Goal: Information Seeking & Learning: Learn about a topic

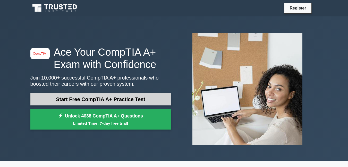
click at [120, 100] on link "Start Free CompTIA A+ Practice Test" at bounding box center [100, 99] width 140 height 12
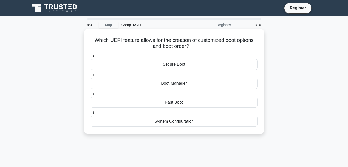
click at [174, 85] on div "Boot Manager" at bounding box center [174, 83] width 167 height 11
click at [91, 77] on input "b. Boot Manager" at bounding box center [91, 75] width 0 height 3
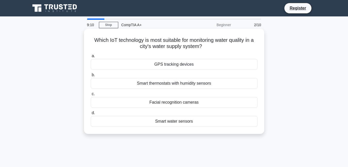
click at [178, 124] on div "Smart water sensors" at bounding box center [174, 121] width 167 height 11
click at [91, 115] on input "d. Smart water sensors" at bounding box center [91, 113] width 0 height 3
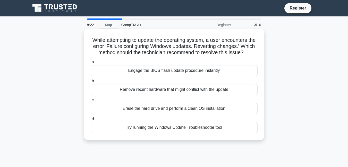
click at [201, 114] on div "Erase the hard drive and perform a clean OS installation" at bounding box center [174, 108] width 167 height 11
click at [91, 102] on input "c. Erase the hard drive and perform a clean OS installation" at bounding box center [91, 100] width 0 height 3
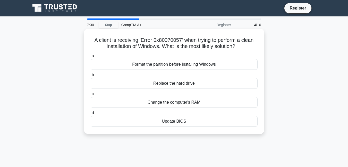
click at [157, 65] on div "Format the partition before installing Windows" at bounding box center [174, 64] width 167 height 11
click at [91, 58] on input "a. Format the partition before installing Windows" at bounding box center [91, 56] width 0 height 3
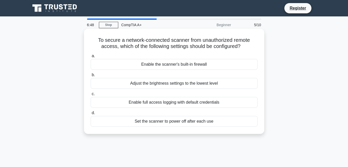
click at [180, 102] on div "Enable full access logging with default credentials" at bounding box center [174, 102] width 167 height 11
click at [91, 96] on input "c. Enable full access logging with default credentials" at bounding box center [91, 94] width 0 height 3
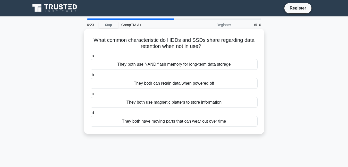
click at [165, 84] on div "They both can retain data when powered off" at bounding box center [174, 83] width 167 height 11
click at [91, 77] on input "b. They both can retain data when powered off" at bounding box center [91, 75] width 0 height 3
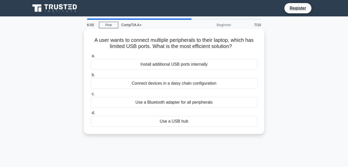
click at [179, 122] on div "Use a USB hub" at bounding box center [174, 121] width 167 height 11
click at [91, 115] on input "d. Use a USB hub" at bounding box center [91, 113] width 0 height 3
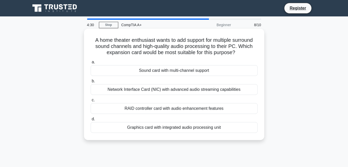
click at [187, 69] on div "Sound card with multi-channel support" at bounding box center [174, 70] width 167 height 11
click at [91, 64] on input "a. Sound card with multi-channel support" at bounding box center [91, 62] width 0 height 3
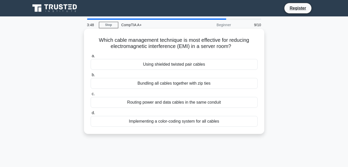
click at [181, 67] on div "Using shielded twisted pair cables" at bounding box center [174, 64] width 167 height 11
click at [91, 58] on input "a. Using shielded twisted pair cables" at bounding box center [91, 56] width 0 height 3
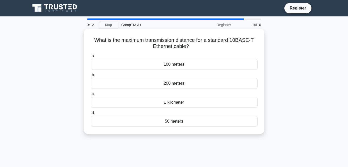
click at [182, 123] on div "50 meters" at bounding box center [174, 121] width 167 height 11
click at [175, 132] on div "What is the maximum transmission distance for a standard 10BASE-T Ethernet cabl…" at bounding box center [174, 81] width 176 height 101
click at [145, 121] on div "50 meters" at bounding box center [174, 121] width 167 height 11
click at [91, 115] on input "d. 50 meters" at bounding box center [91, 113] width 0 height 3
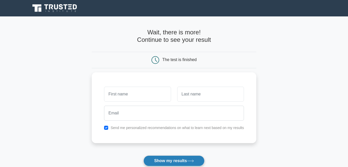
drag, startPoint x: 156, startPoint y: 160, endPoint x: 158, endPoint y: 159, distance: 2.6
click at [157, 159] on button "Show my results" at bounding box center [173, 161] width 61 height 11
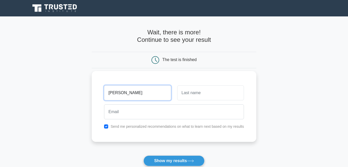
type input "richard"
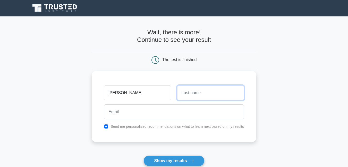
click at [198, 95] on input "text" at bounding box center [210, 93] width 67 height 15
type input "kulang"
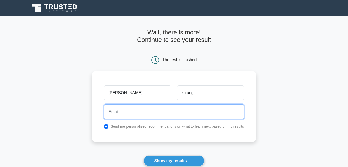
drag, startPoint x: 140, startPoint y: 113, endPoint x: 140, endPoint y: 109, distance: 3.6
click at [140, 110] on input "email" at bounding box center [174, 112] width 140 height 15
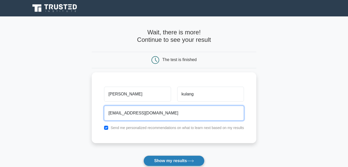
type input "richardkulang03@gmail.com"
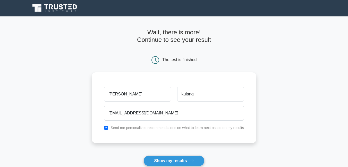
click at [181, 161] on button "Show my results" at bounding box center [173, 161] width 61 height 11
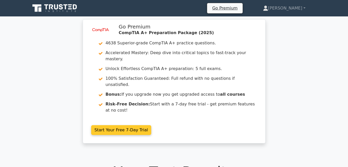
click at [121, 126] on link "Start Your Free 7-Day Trial" at bounding box center [121, 131] width 60 height 10
click at [123, 126] on link "Start Your Free 7-Day Trial" at bounding box center [121, 131] width 60 height 10
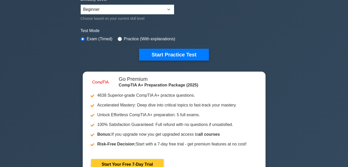
scroll to position [51, 0]
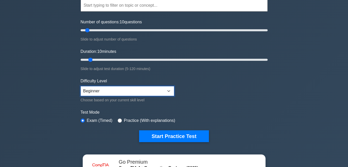
click at [144, 93] on select "Beginner Intermediate Expert" at bounding box center [127, 91] width 93 height 10
select select "intermediate"
click at [81, 86] on select "Beginner Intermediate Expert" at bounding box center [127, 91] width 93 height 10
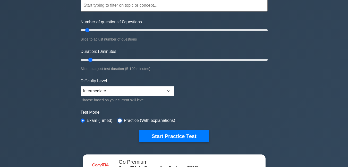
click at [119, 119] on input "radio" at bounding box center [120, 121] width 4 height 4
radio input "true"
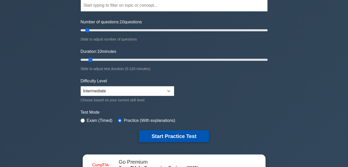
click at [160, 137] on button "Start Practice Test" at bounding box center [173, 137] width 69 height 12
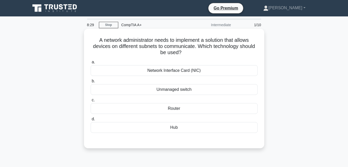
click at [178, 109] on div "Router" at bounding box center [174, 108] width 167 height 11
click at [91, 102] on input "c. Router" at bounding box center [91, 100] width 0 height 3
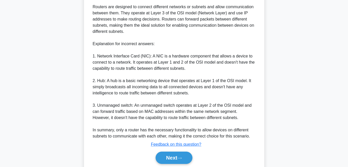
scroll to position [181, 0]
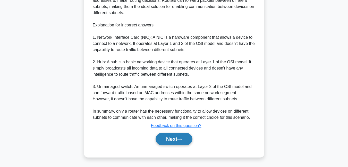
click at [163, 138] on button "Next" at bounding box center [173, 139] width 37 height 12
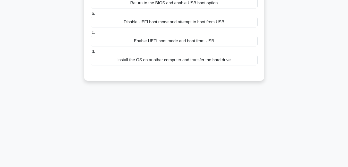
scroll to position [0, 0]
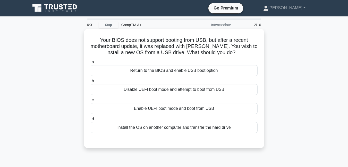
click at [183, 72] on div "Return to the BIOS and enable USB boot option" at bounding box center [174, 70] width 167 height 11
click at [91, 64] on input "a. Return to the BIOS and enable USB boot option" at bounding box center [91, 62] width 0 height 3
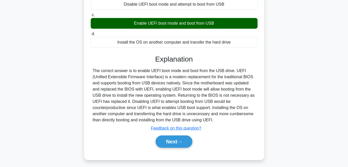
scroll to position [110, 0]
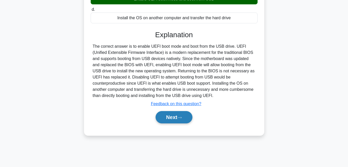
click at [169, 119] on button "Next" at bounding box center [173, 117] width 37 height 12
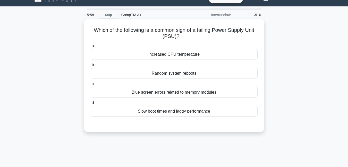
scroll to position [7, 0]
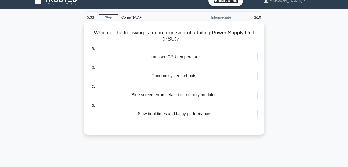
click at [181, 56] on div "Increased CPU temperature" at bounding box center [174, 57] width 167 height 11
click at [91, 50] on input "a. Increased CPU temperature" at bounding box center [91, 48] width 0 height 3
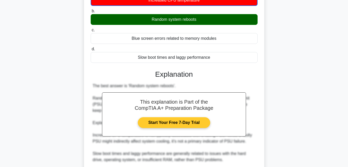
scroll to position [59, 0]
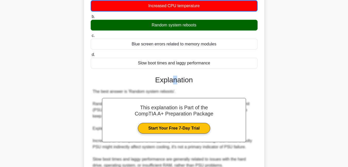
click at [172, 85] on h3 "Explanation" at bounding box center [174, 80] width 161 height 9
drag, startPoint x: 214, startPoint y: 90, endPoint x: 219, endPoint y: 89, distance: 4.9
click at [215, 90] on div "The best answer is 'Random system reboots'. Random system reboots are a common …" at bounding box center [174, 150] width 163 height 123
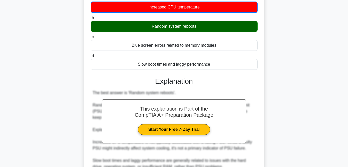
click at [301, 68] on div "Which of the following is a common sign of a failing Power Supply Unit (PSU)? .…" at bounding box center [173, 113] width 293 height 285
click at [298, 73] on div "Which of the following is a common sign of a failing Power Supply Unit (PSU)? .…" at bounding box center [173, 113] width 293 height 285
click at [298, 72] on div "Which of the following is a common sign of a failing Power Supply Unit (PSU)? .…" at bounding box center [173, 113] width 293 height 285
click at [296, 72] on div "Which of the following is a common sign of a failing Power Supply Unit (PSU)? .…" at bounding box center [173, 113] width 293 height 285
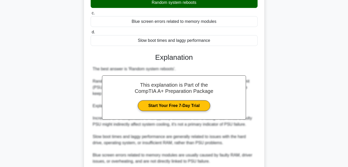
scroll to position [150, 0]
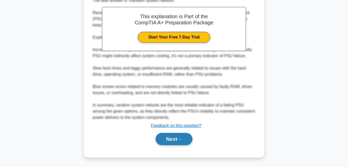
click at [168, 137] on button "Next" at bounding box center [173, 139] width 37 height 12
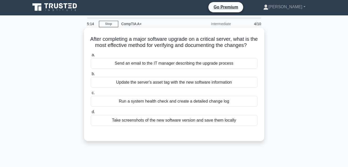
scroll to position [0, 0]
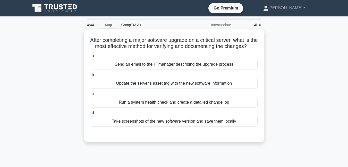
click at [174, 108] on div "Run a system health check and create a detailed change log" at bounding box center [174, 102] width 167 height 11
click at [91, 96] on input "c. Run a system health check and create a detailed change log" at bounding box center [91, 94] width 0 height 3
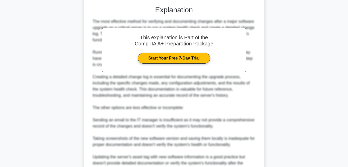
scroll to position [187, 0]
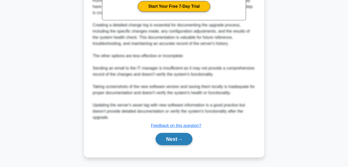
click at [186, 137] on button "Next" at bounding box center [173, 139] width 37 height 12
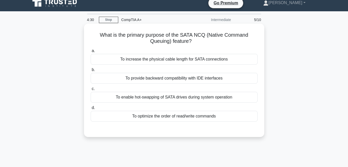
scroll to position [0, 0]
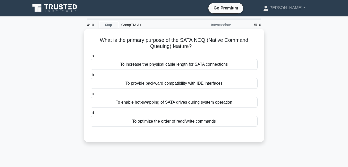
click at [166, 122] on div "To optimize the order of read/write commands" at bounding box center [174, 121] width 167 height 11
click at [91, 115] on input "d. To optimize the order of read/write commands" at bounding box center [91, 113] width 0 height 3
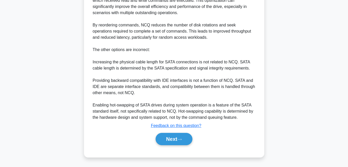
scroll to position [175, 0]
click at [175, 137] on button "Next" at bounding box center [173, 139] width 37 height 12
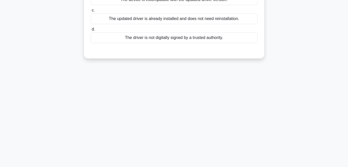
scroll to position [33, 0]
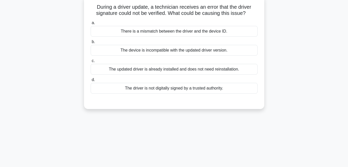
click at [193, 33] on div "There is a mismatch between the driver and the device ID." at bounding box center [174, 31] width 167 height 11
click at [91, 25] on input "a. There is a mismatch between the driver and the device ID." at bounding box center [91, 22] width 0 height 3
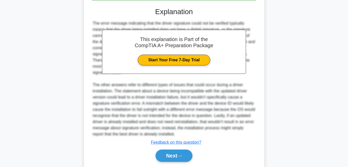
scroll to position [144, 0]
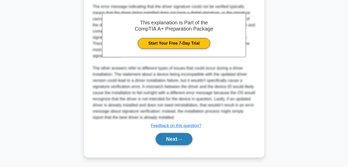
click at [170, 142] on button "Next" at bounding box center [173, 139] width 37 height 12
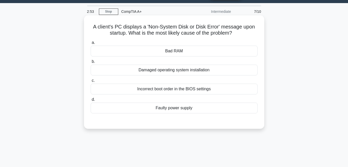
scroll to position [0, 0]
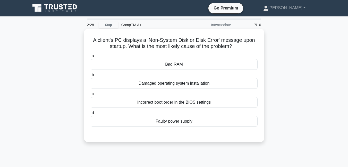
click at [186, 105] on div "Incorrect boot order in the BIOS settings" at bounding box center [174, 102] width 167 height 11
click at [91, 96] on input "c. Incorrect boot order in the BIOS settings" at bounding box center [91, 94] width 0 height 3
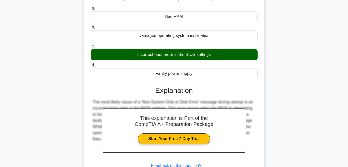
scroll to position [103, 0]
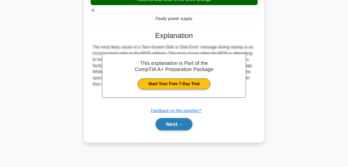
click at [165, 122] on button "Next" at bounding box center [173, 124] width 37 height 12
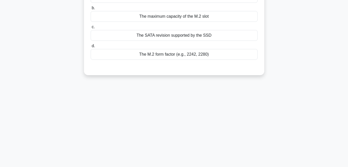
scroll to position [0, 0]
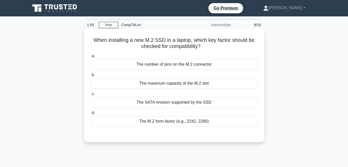
click at [166, 124] on div "The M.2 form factor (e.g., 2242, 2280)" at bounding box center [174, 121] width 167 height 11
click at [91, 115] on input "d. The M.2 form factor (e.g., 2242, 2280)" at bounding box center [91, 113] width 0 height 3
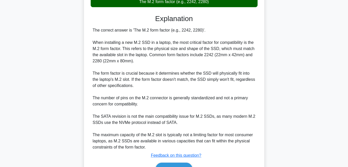
scroll to position [129, 0]
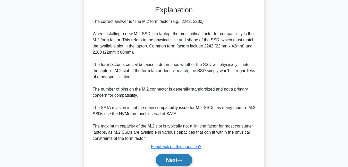
click at [175, 157] on button "Next" at bounding box center [173, 160] width 37 height 12
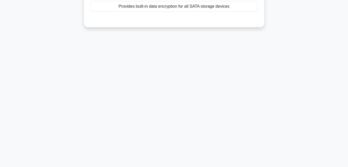
scroll to position [0, 0]
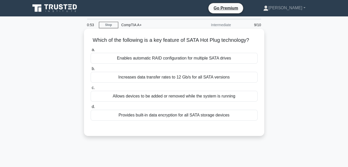
click at [192, 102] on div "Allows devices to be added or removed while the system is running" at bounding box center [174, 96] width 167 height 11
click at [91, 90] on input "c. Allows devices to be added or removed while the system is running" at bounding box center [91, 87] width 0 height 3
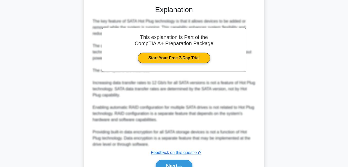
scroll to position [156, 0]
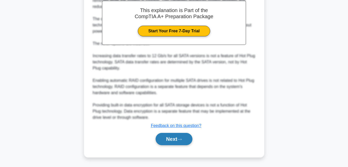
click at [168, 139] on button "Next" at bounding box center [173, 139] width 37 height 12
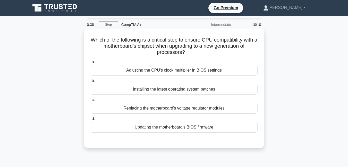
scroll to position [0, 0]
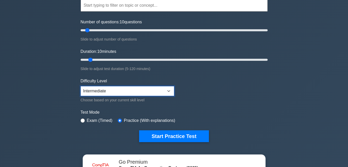
click at [166, 92] on select "Beginner Intermediate Expert" at bounding box center [127, 91] width 93 height 10
select select "expert"
click at [81, 86] on select "Beginner Intermediate Expert" at bounding box center [127, 91] width 93 height 10
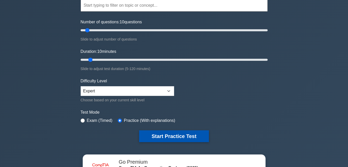
click at [153, 135] on button "Start Practice Test" at bounding box center [173, 137] width 69 height 12
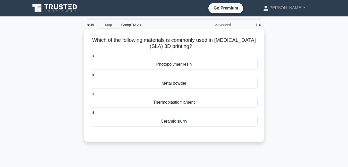
click at [166, 65] on div "Photopolymer resin" at bounding box center [174, 64] width 167 height 11
click at [91, 58] on input "a. Photopolymer resin" at bounding box center [91, 56] width 0 height 3
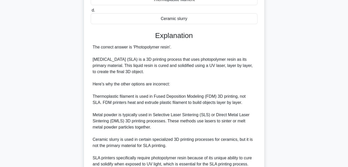
scroll to position [129, 0]
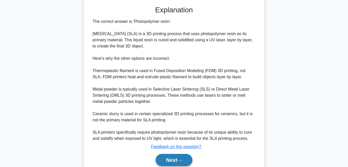
drag, startPoint x: 167, startPoint y: 157, endPoint x: 162, endPoint y: 155, distance: 5.2
click at [166, 157] on button "Next" at bounding box center [173, 160] width 37 height 12
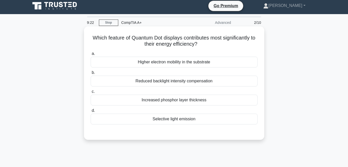
scroll to position [0, 0]
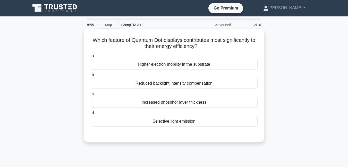
click at [162, 82] on div "Reduced backlight intensity compensation" at bounding box center [174, 83] width 167 height 11
click at [91, 77] on input "b. Reduced backlight intensity compensation" at bounding box center [91, 75] width 0 height 3
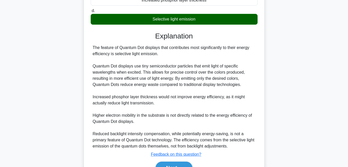
scroll to position [132, 0]
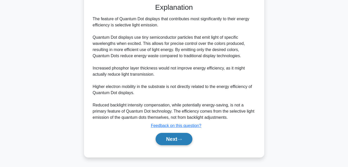
drag, startPoint x: 157, startPoint y: 138, endPoint x: 154, endPoint y: 136, distance: 3.7
click at [157, 138] on button "Next" at bounding box center [173, 139] width 37 height 12
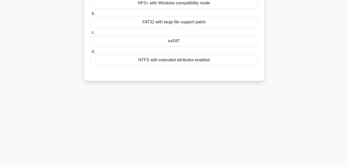
scroll to position [7, 0]
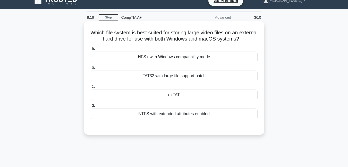
click at [125, 58] on div "HFS+ with Windows compatibility mode" at bounding box center [174, 57] width 167 height 11
click at [91, 50] on input "a. HFS+ with Windows compatibility mode" at bounding box center [91, 48] width 0 height 3
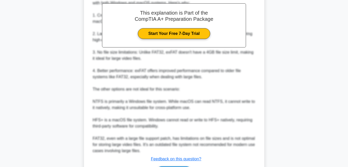
scroll to position [154, 0]
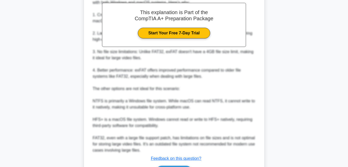
click at [115, 82] on div "exFAT is the best file system for storing large video files on an external hard…" at bounding box center [174, 73] width 163 height 161
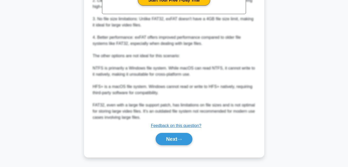
scroll to position [188, 0]
click at [162, 139] on button "Next" at bounding box center [173, 139] width 37 height 12
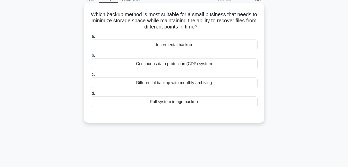
scroll to position [0, 0]
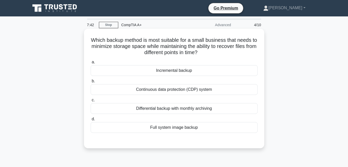
click at [155, 92] on div "Continuous data protection (CDP) system" at bounding box center [174, 89] width 167 height 11
click at [91, 83] on input "b. Continuous data protection (CDP) system" at bounding box center [91, 81] width 0 height 3
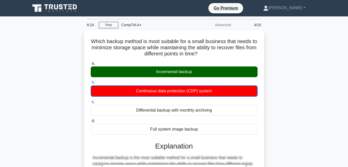
drag, startPoint x: 83, startPoint y: 85, endPoint x: 69, endPoint y: 91, distance: 15.0
drag, startPoint x: 69, startPoint y: 91, endPoint x: 2, endPoint y: 132, distance: 78.6
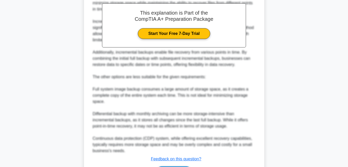
scroll to position [194, 0]
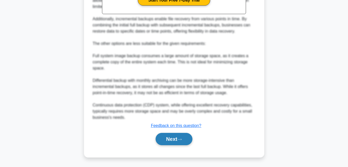
click at [159, 141] on button "Next" at bounding box center [173, 139] width 37 height 12
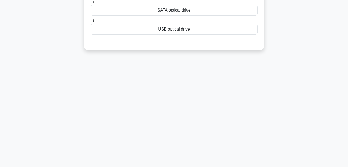
scroll to position [110, 0]
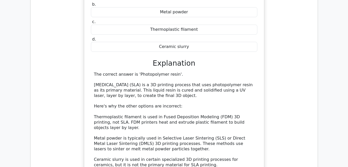
scroll to position [584, 0]
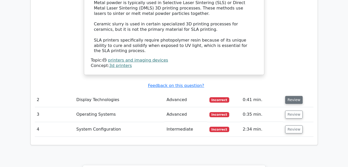
click at [290, 96] on button "Review" at bounding box center [293, 100] width 17 height 8
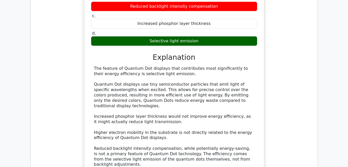
scroll to position [738, 0]
